Goal: Task Accomplishment & Management: Manage account settings

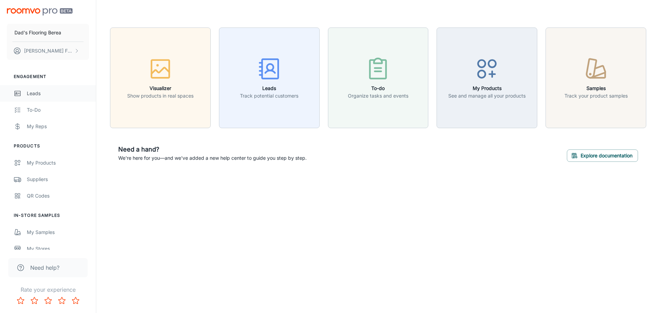
click at [37, 91] on div "Leads" at bounding box center [58, 94] width 62 height 8
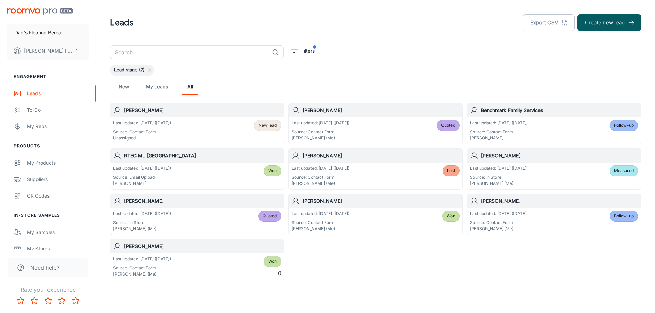
click at [506, 156] on h6 "[PERSON_NAME]" at bounding box center [559, 156] width 157 height 8
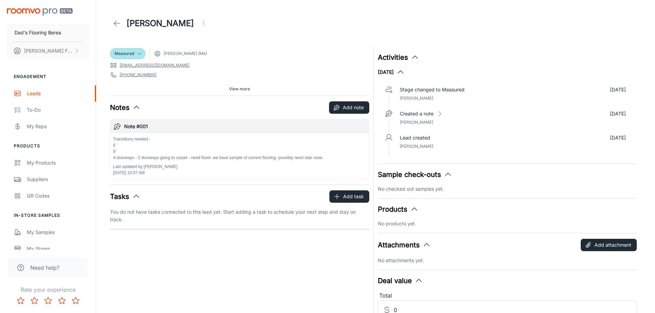
click at [119, 21] on icon at bounding box center [117, 23] width 8 height 8
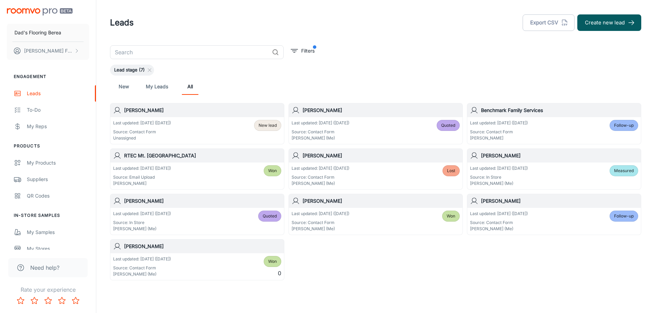
click at [214, 130] on div "Last updated: Sep 23 (6 days ago) Source: Contact Form Unassigned New lead" at bounding box center [197, 130] width 168 height 21
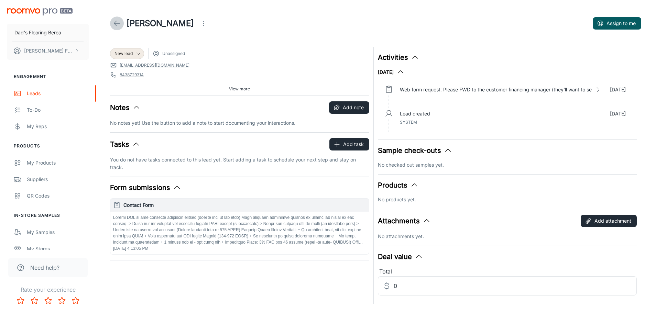
click at [115, 25] on icon at bounding box center [117, 23] width 8 height 8
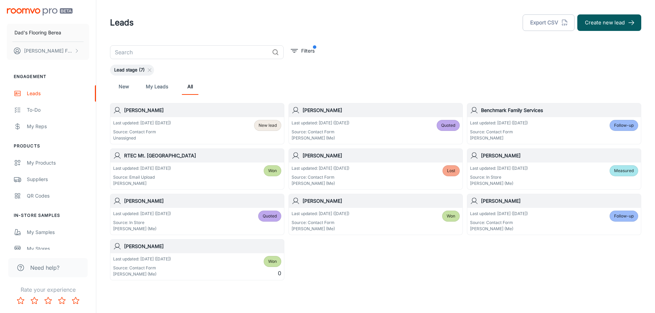
click at [182, 123] on div "Last updated: Sep 23 (6 days ago) Source: Contact Form Unassigned New lead" at bounding box center [197, 130] width 168 height 21
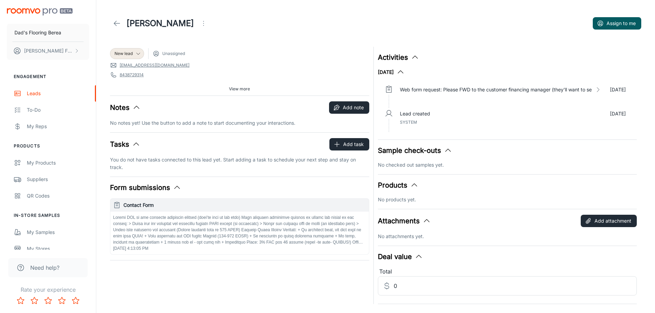
click at [199, 25] on icon "Open menu" at bounding box center [203, 23] width 8 height 8
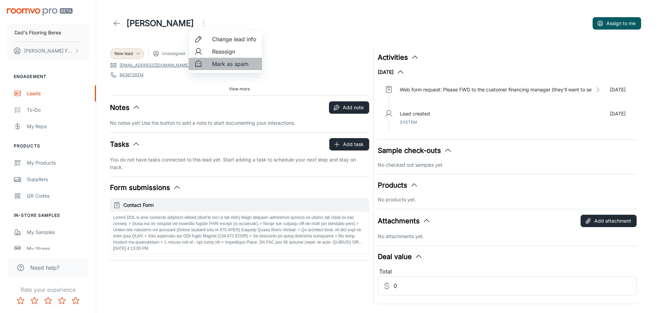
click at [223, 63] on span "Mark as spam" at bounding box center [234, 64] width 44 height 8
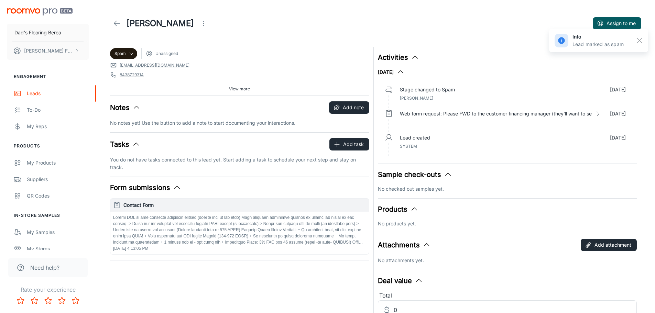
click at [117, 25] on icon at bounding box center [117, 23] width 8 height 8
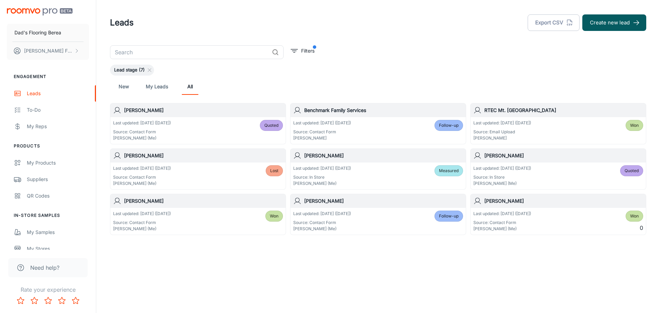
click at [345, 170] on p "Last updated: [DATE] ([DATE])" at bounding box center [322, 168] width 58 height 6
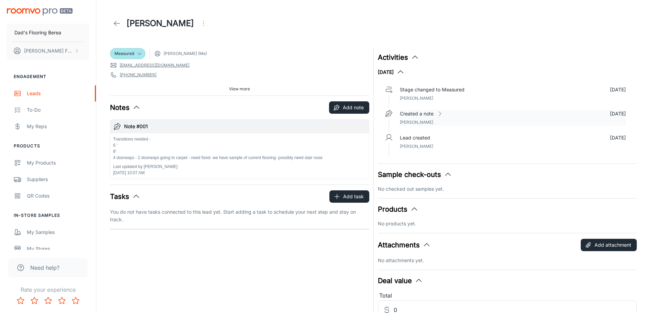
click at [419, 121] on span "[PERSON_NAME]" at bounding box center [416, 122] width 33 height 5
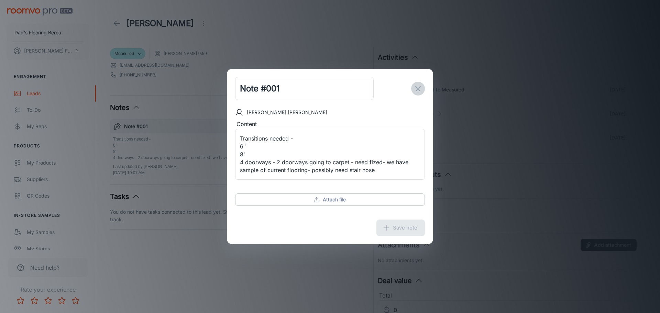
click at [417, 86] on icon "exit" at bounding box center [418, 89] width 8 height 8
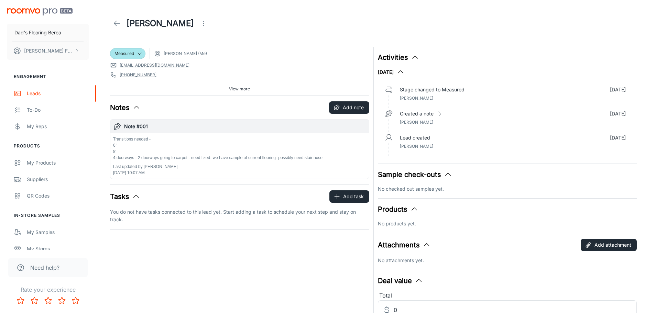
click at [115, 24] on icon at bounding box center [117, 23] width 8 height 8
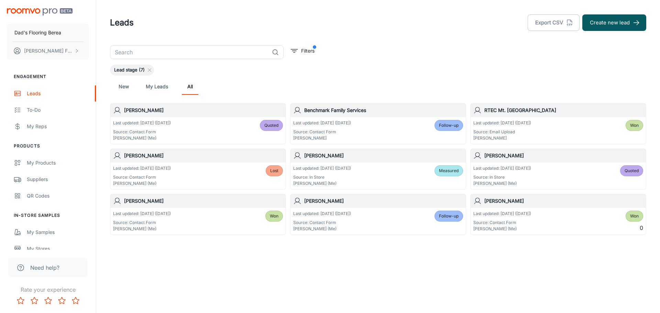
click at [440, 158] on h6 "[PERSON_NAME]" at bounding box center [383, 156] width 159 height 8
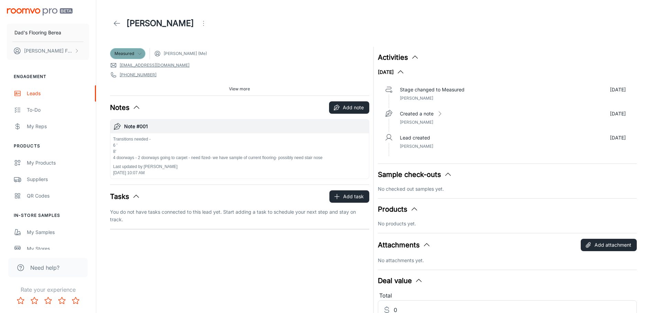
click at [141, 52] on icon at bounding box center [140, 54] width 6 height 6
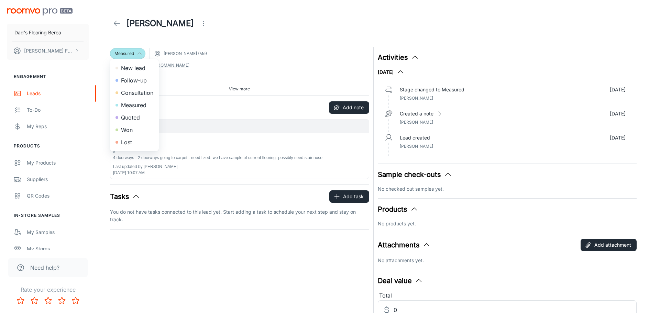
click at [183, 24] on div at bounding box center [330, 156] width 660 height 313
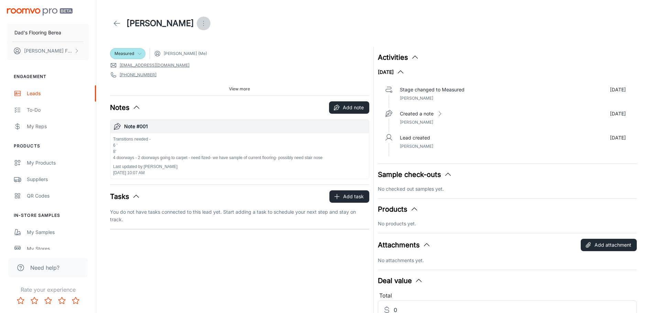
click at [199, 24] on icon "Open menu" at bounding box center [203, 23] width 8 height 8
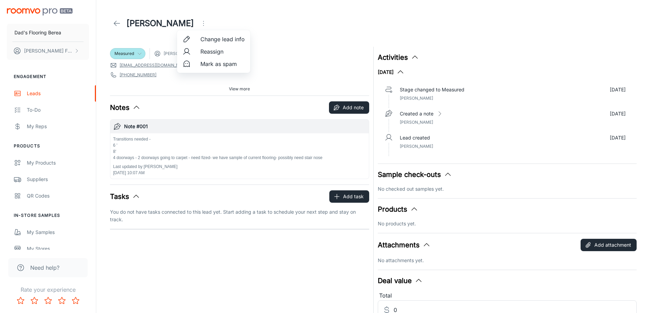
click at [150, 37] on div at bounding box center [330, 156] width 660 height 313
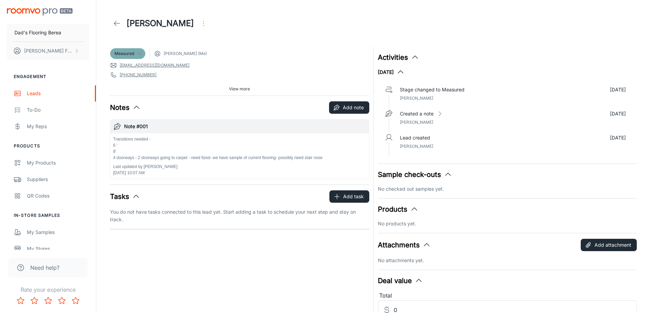
click at [142, 54] on icon at bounding box center [140, 54] width 6 height 6
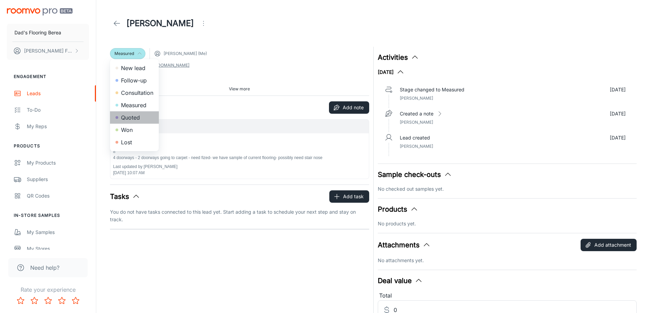
click at [135, 117] on li "Quoted" at bounding box center [134, 117] width 49 height 12
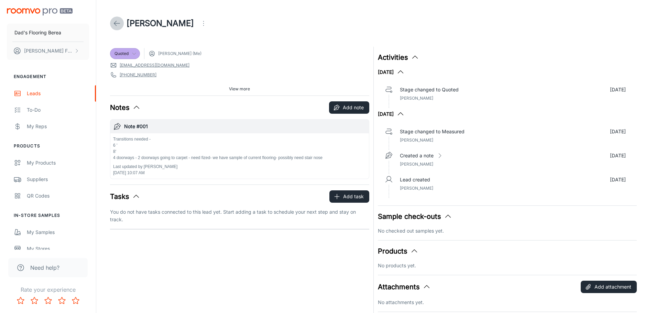
click at [111, 19] on link at bounding box center [117, 24] width 14 height 14
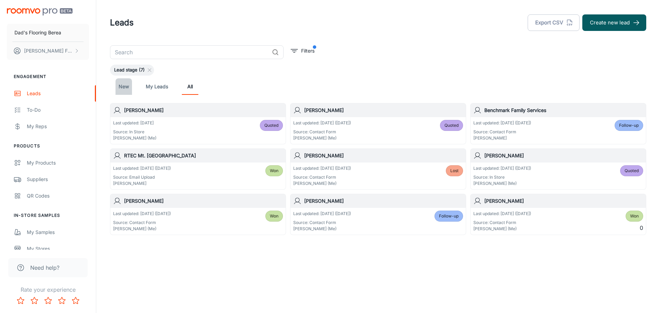
click at [124, 88] on link "New" at bounding box center [124, 86] width 17 height 17
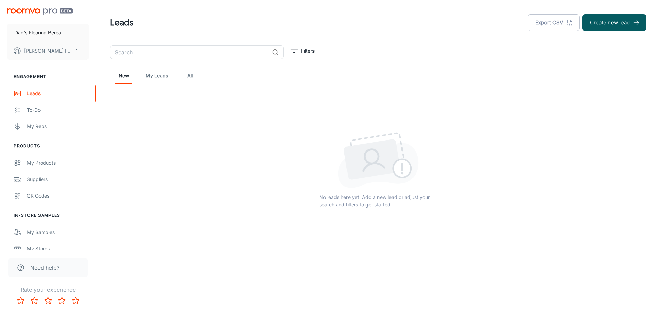
click at [153, 77] on link "My Leads" at bounding box center [157, 75] width 22 height 17
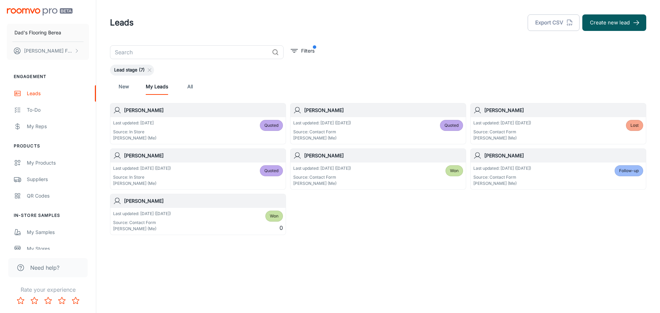
click at [388, 118] on div "Last updated: [DATE] ([DATE]) Source: Contact Form [PERSON_NAME] (Me) Quoted" at bounding box center [378, 130] width 175 height 27
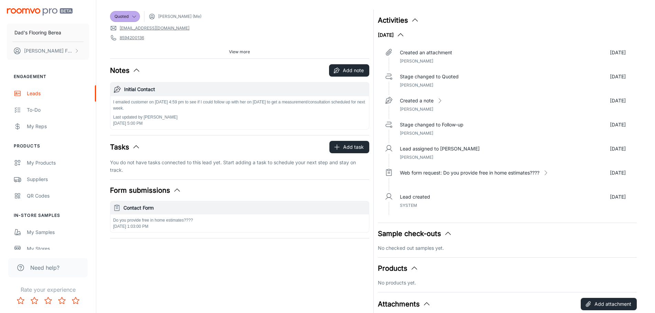
scroll to position [34, 0]
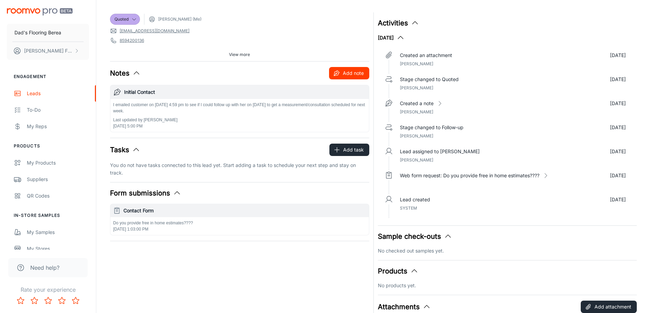
click at [342, 72] on button "Add note" at bounding box center [349, 73] width 40 height 12
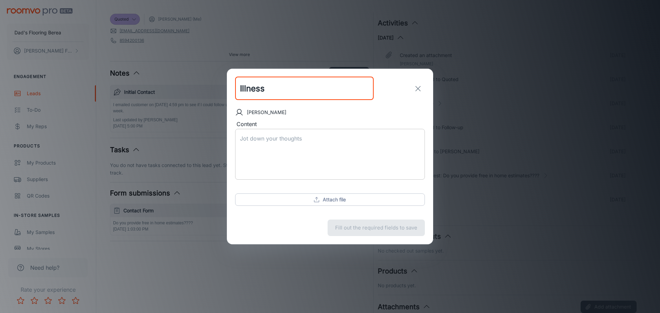
type input "Illness"
click at [356, 133] on div "x ​" at bounding box center [330, 154] width 190 height 51
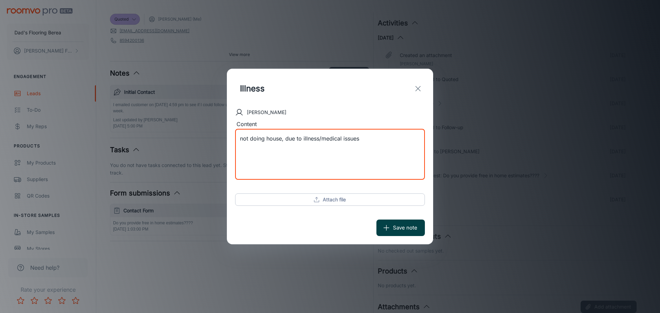
type textarea "not doing house, due to illness/medical issues"
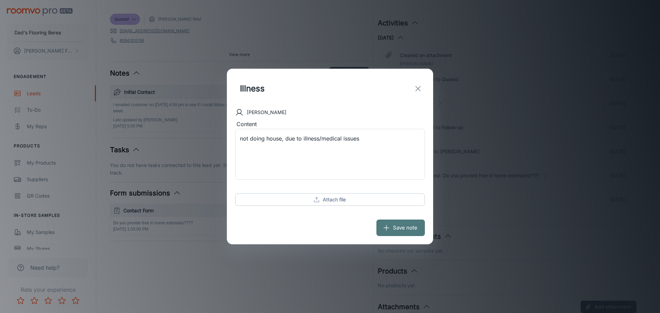
click at [399, 221] on button "Save note" at bounding box center [401, 228] width 48 height 17
